Goal: Information Seeking & Learning: Learn about a topic

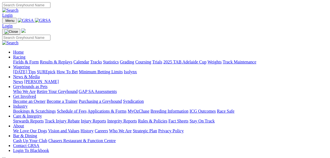
click at [21, 60] on link "Fields & Form" at bounding box center [26, 62] width 26 height 5
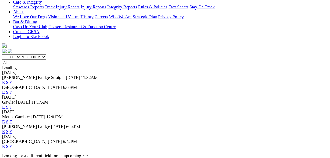
scroll to position [131, 0]
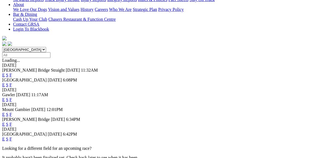
click at [12, 137] on link "F" at bounding box center [11, 139] width 2 height 5
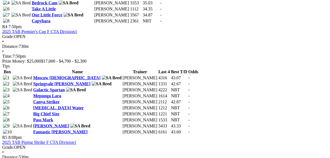
scroll to position [546, 0]
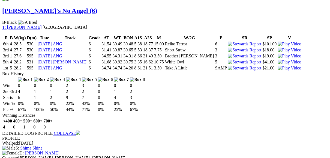
scroll to position [721, 0]
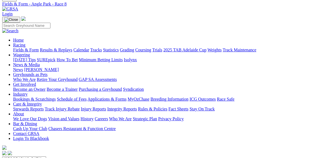
scroll to position [0, 0]
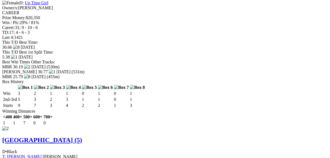
scroll to position [568, 0]
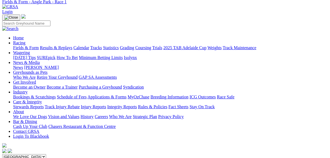
scroll to position [0, 0]
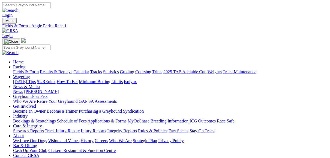
click at [72, 69] on link "Results & Replays" at bounding box center [56, 71] width 32 height 5
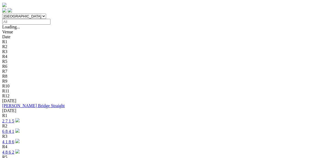
scroll to position [175, 0]
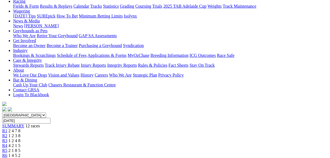
scroll to position [66, 0]
click at [7, 133] on link "R2" at bounding box center [4, 135] width 5 height 5
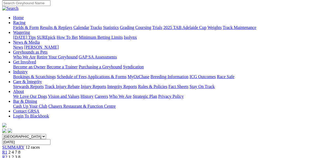
scroll to position [44, 0]
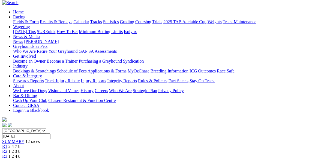
scroll to position [44, 0]
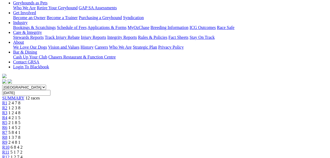
scroll to position [66, 0]
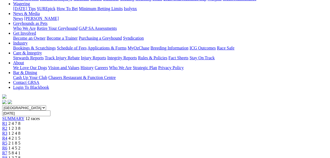
scroll to position [66, 0]
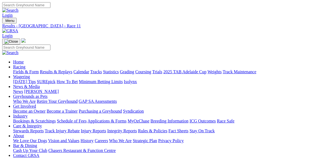
click at [23, 69] on link "Fields & Form" at bounding box center [26, 71] width 26 height 5
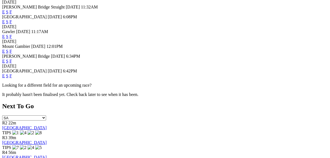
scroll to position [197, 0]
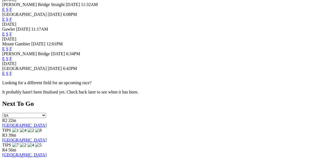
click at [5, 71] on link "E" at bounding box center [3, 73] width 3 height 5
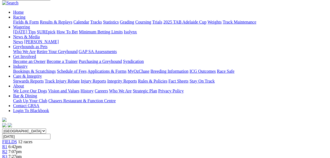
scroll to position [44, 0]
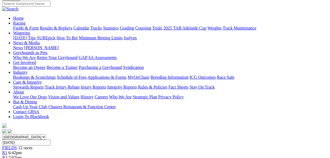
click at [7, 155] on span "R2" at bounding box center [4, 157] width 5 height 5
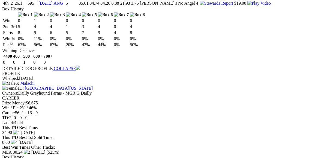
scroll to position [481, 0]
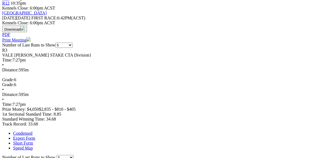
scroll to position [240, 0]
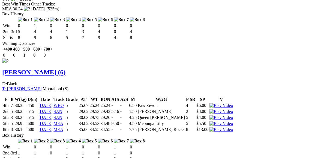
scroll to position [612, 0]
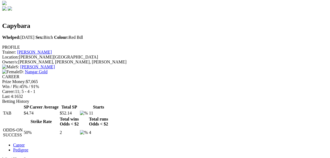
scroll to position [153, 0]
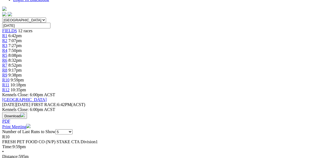
scroll to position [153, 0]
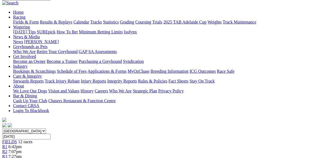
scroll to position [44, 0]
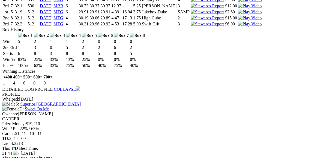
scroll to position [459, 0]
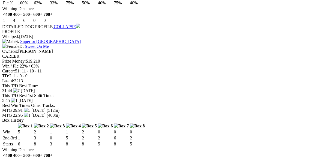
scroll to position [524, 0]
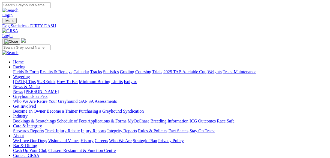
drag, startPoint x: 17, startPoint y: 7, endPoint x: 20, endPoint y: 8, distance: 2.9
click at [17, 7] on div "Login" at bounding box center [165, 10] width 326 height 16
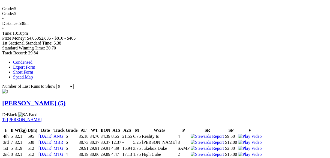
scroll to position [328, 0]
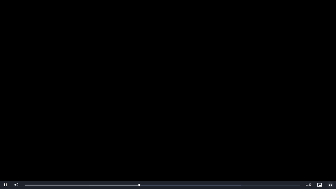
click at [330, 158] on span "Video Player" at bounding box center [330, 185] width 11 height 0
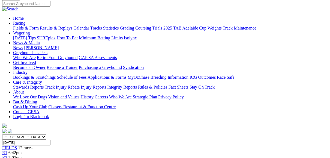
scroll to position [22, 0]
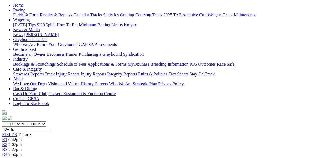
scroll to position [44, 0]
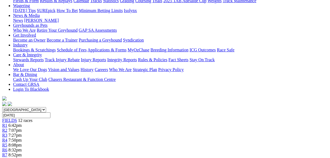
scroll to position [44, 0]
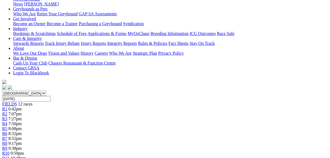
scroll to position [66, 0]
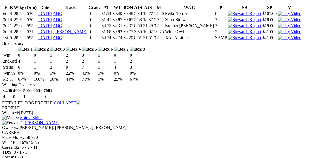
scroll to position [721, 0]
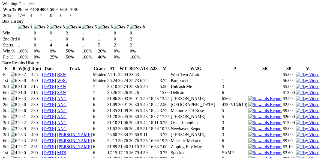
scroll to position [284, 0]
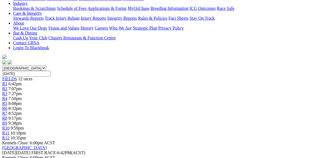
scroll to position [66, 0]
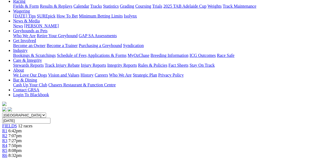
click at [7, 158] on span "R7" at bounding box center [4, 160] width 5 height 5
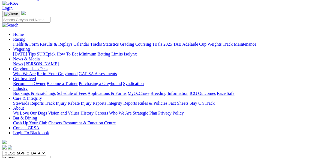
scroll to position [22, 0]
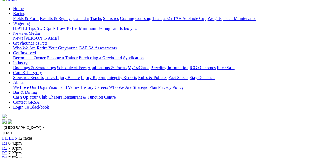
scroll to position [44, 0]
